Goal: Navigation & Orientation: Find specific page/section

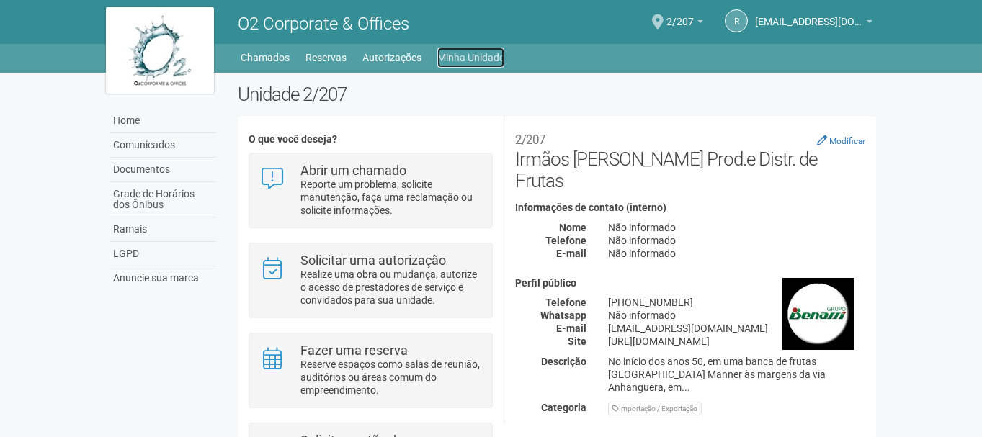
click at [493, 55] on link "Minha Unidade" at bounding box center [470, 58] width 67 height 20
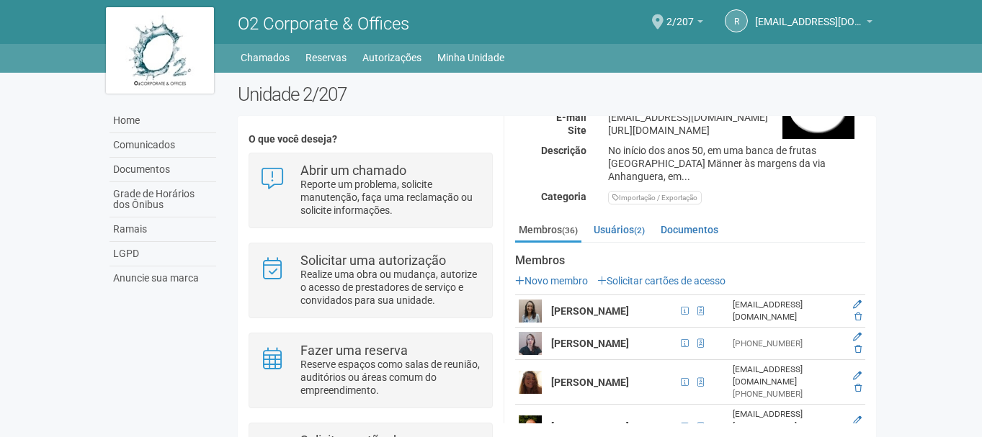
scroll to position [216, 0]
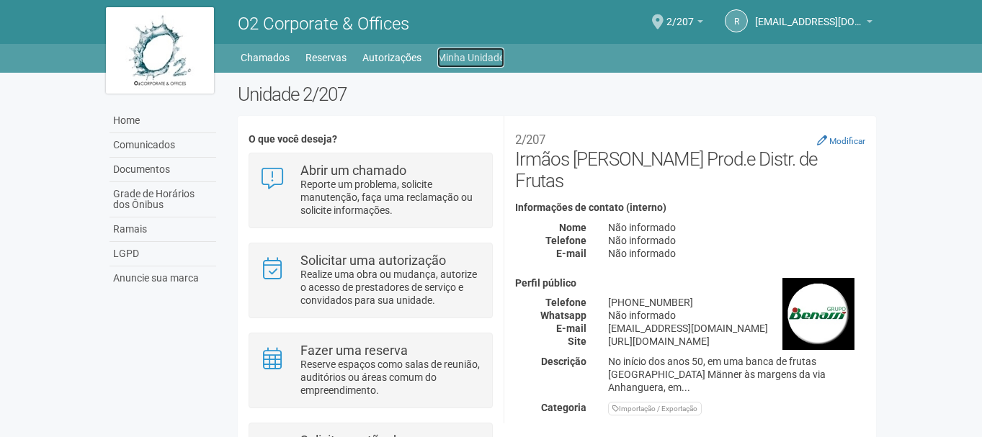
click at [470, 51] on link "Minha Unidade" at bounding box center [470, 58] width 67 height 20
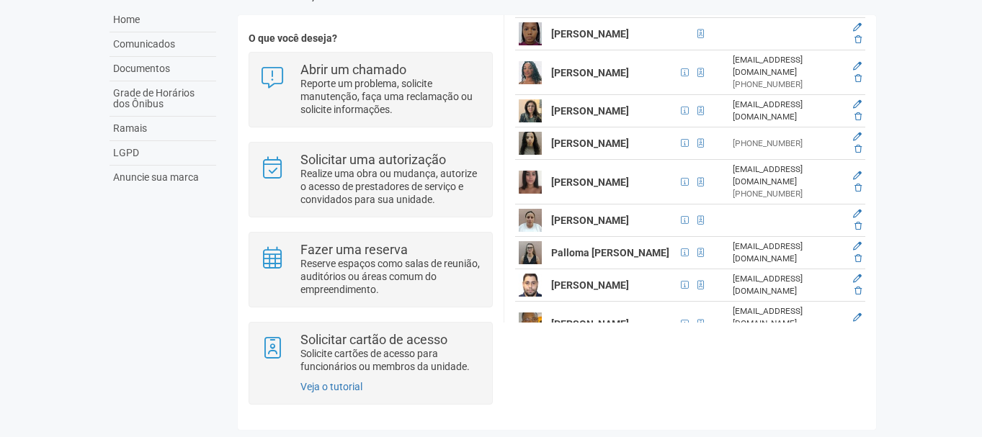
scroll to position [1369, 0]
